Goal: Find specific page/section: Find specific page/section

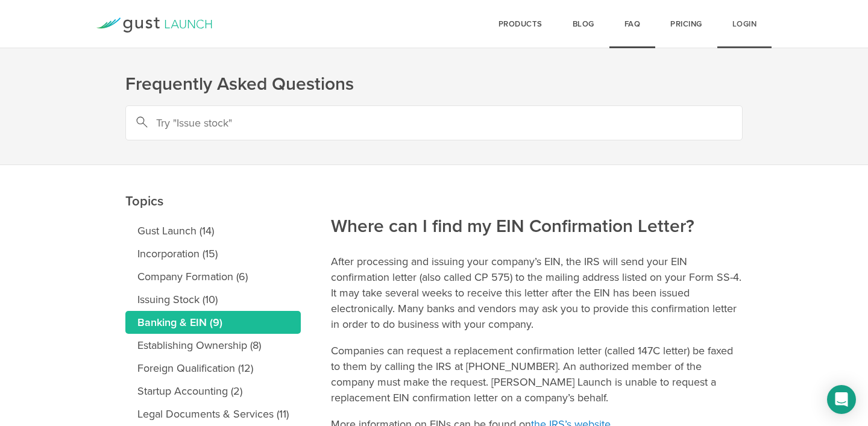
click at [737, 26] on link "Login" at bounding box center [744, 24] width 55 height 48
click at [740, 23] on link "Login" at bounding box center [744, 24] width 55 height 48
